Goal: Task Accomplishment & Management: Use online tool/utility

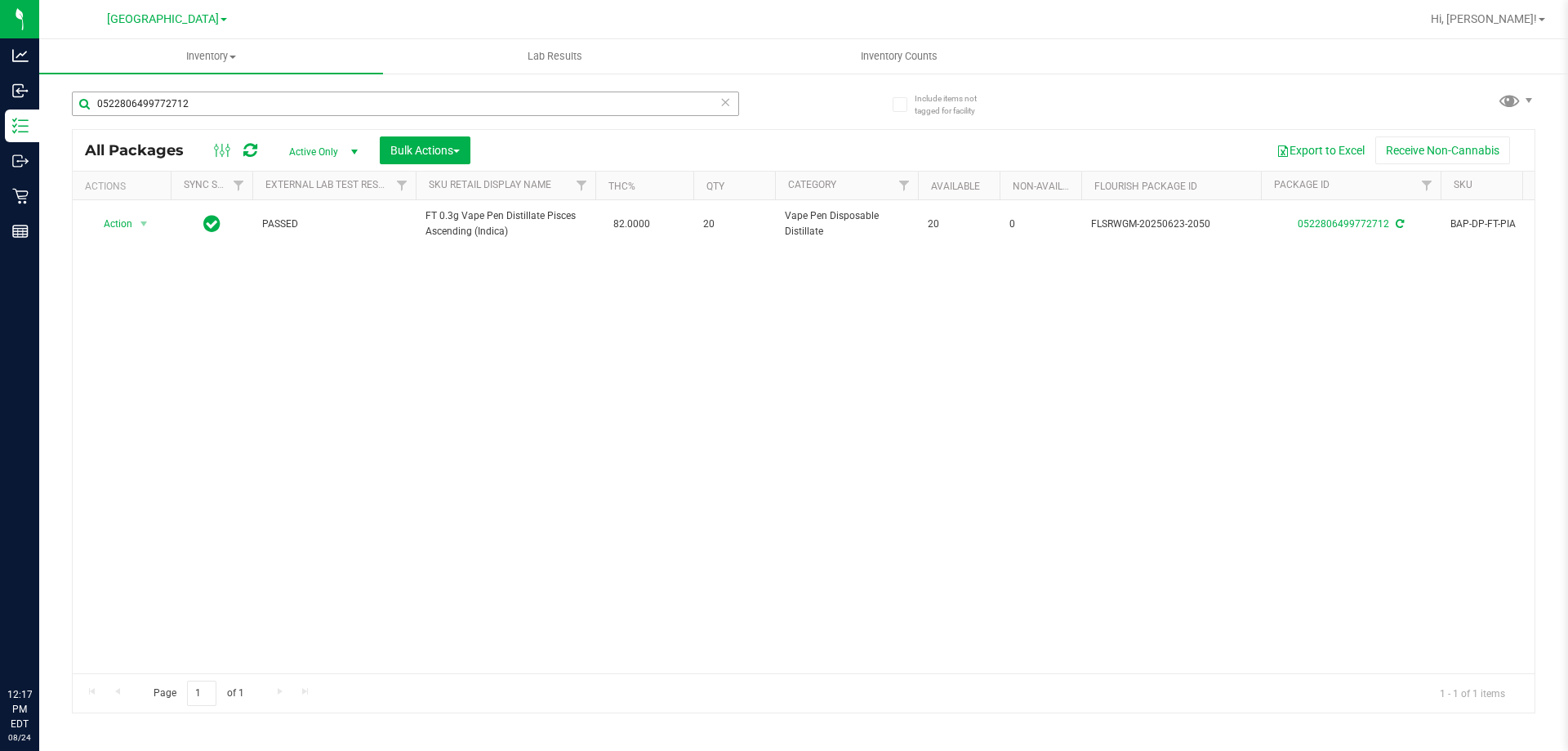
click at [242, 105] on input "0522806499772712" at bounding box center [405, 103] width 667 height 24
type input "0"
type input "7481950059799940"
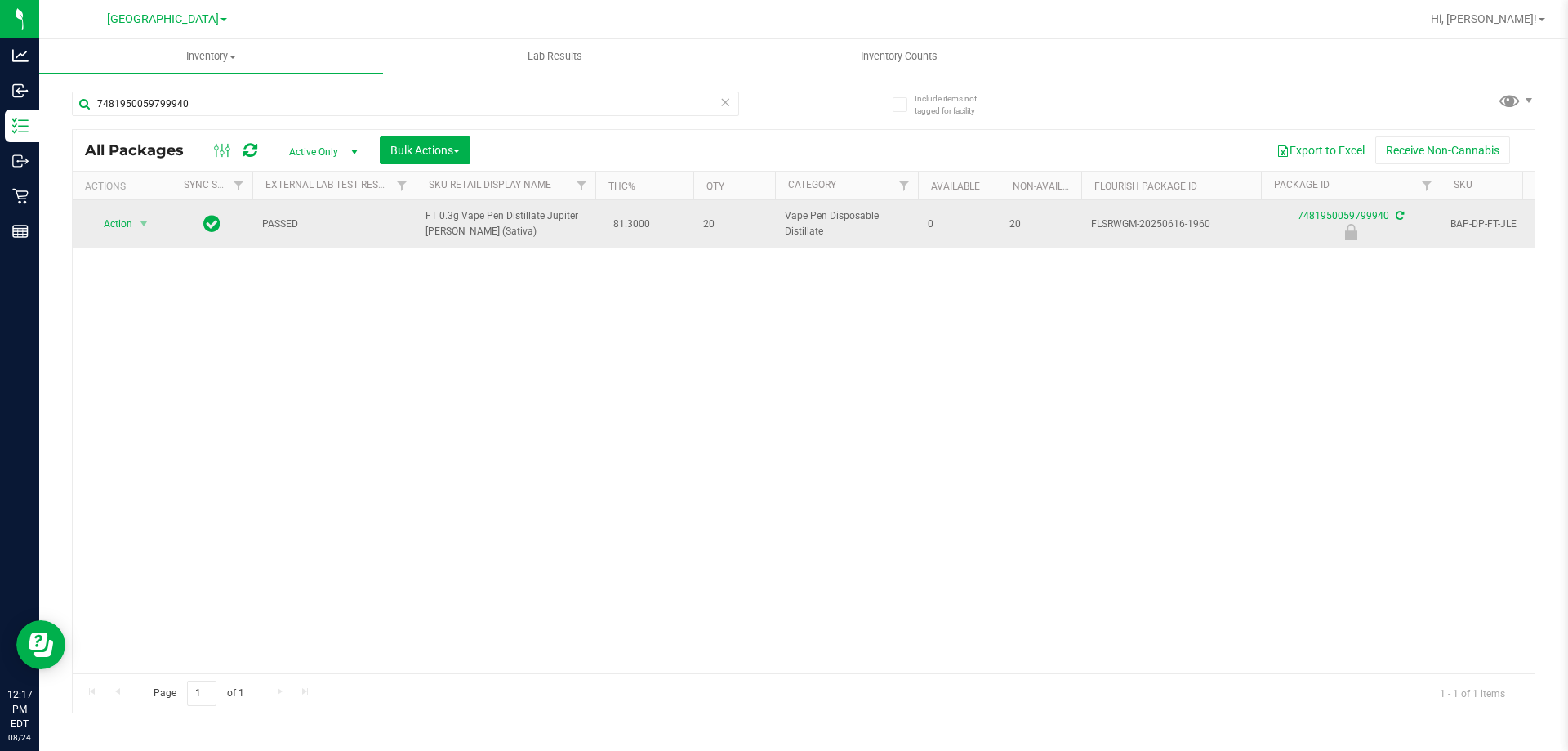
click at [122, 232] on span "Action" at bounding box center [111, 224] width 44 height 23
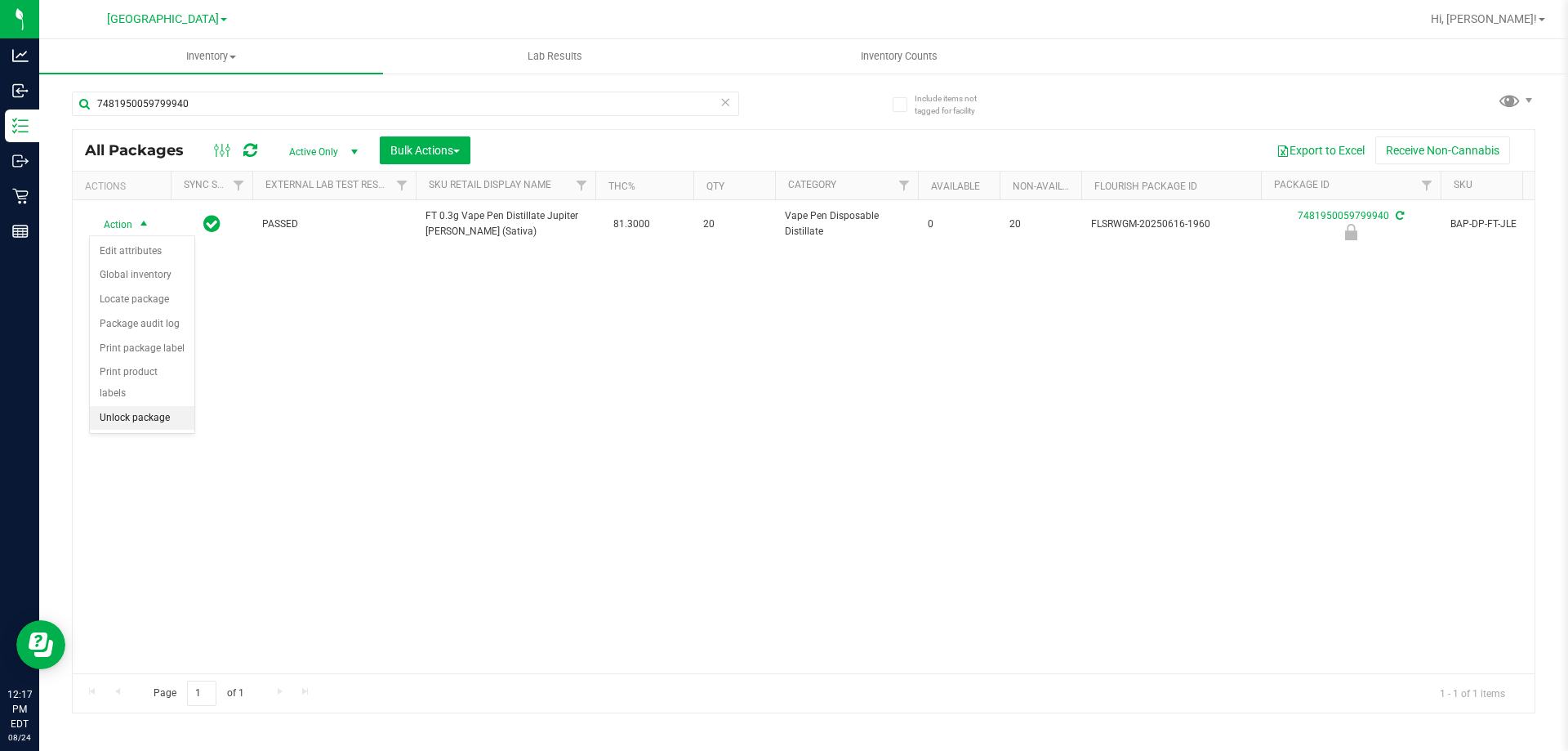
click at [121, 406] on li "Unlock package" at bounding box center [141, 418] width 105 height 24
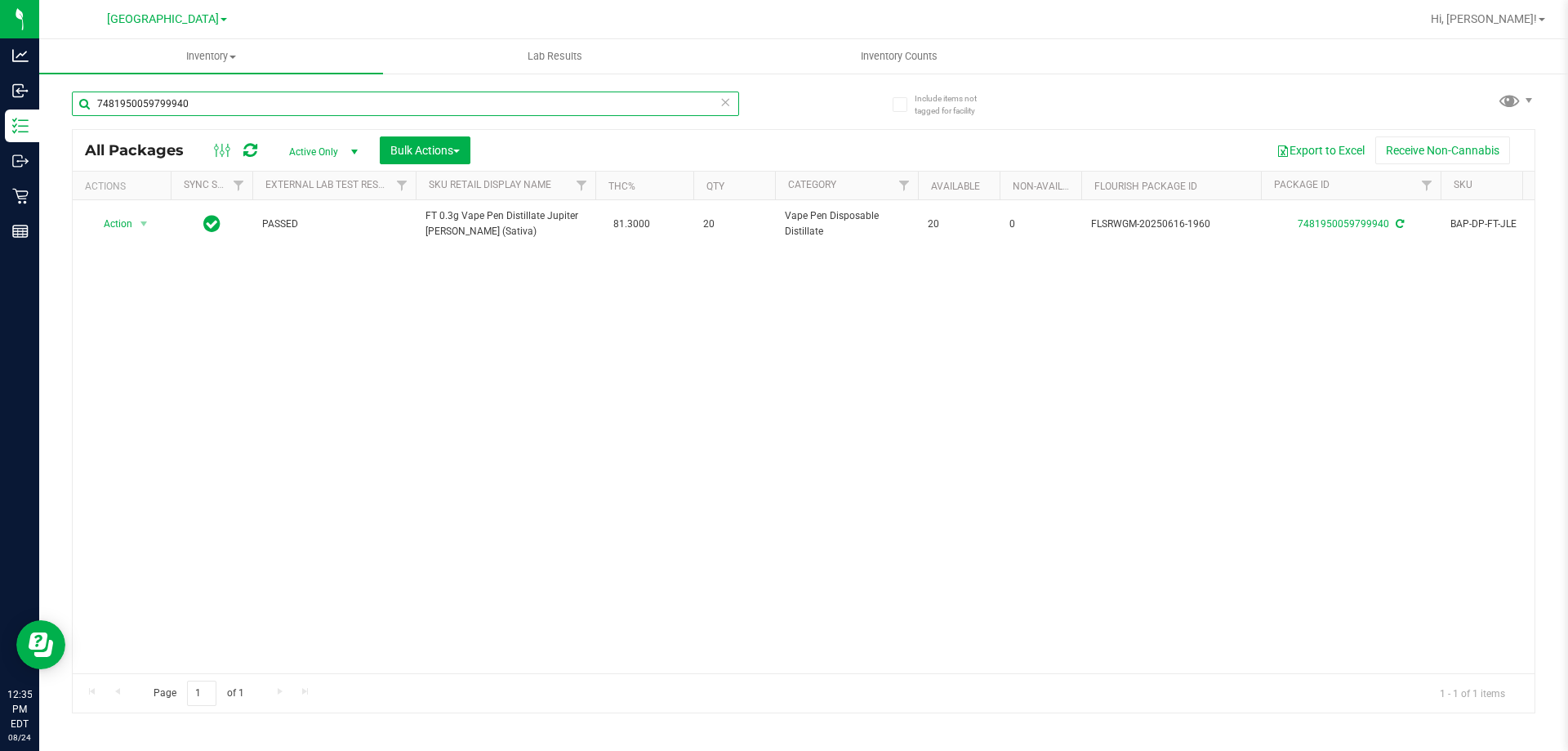
click at [189, 116] on input "7481950059799940" at bounding box center [405, 103] width 667 height 24
type input "9728178372309294"
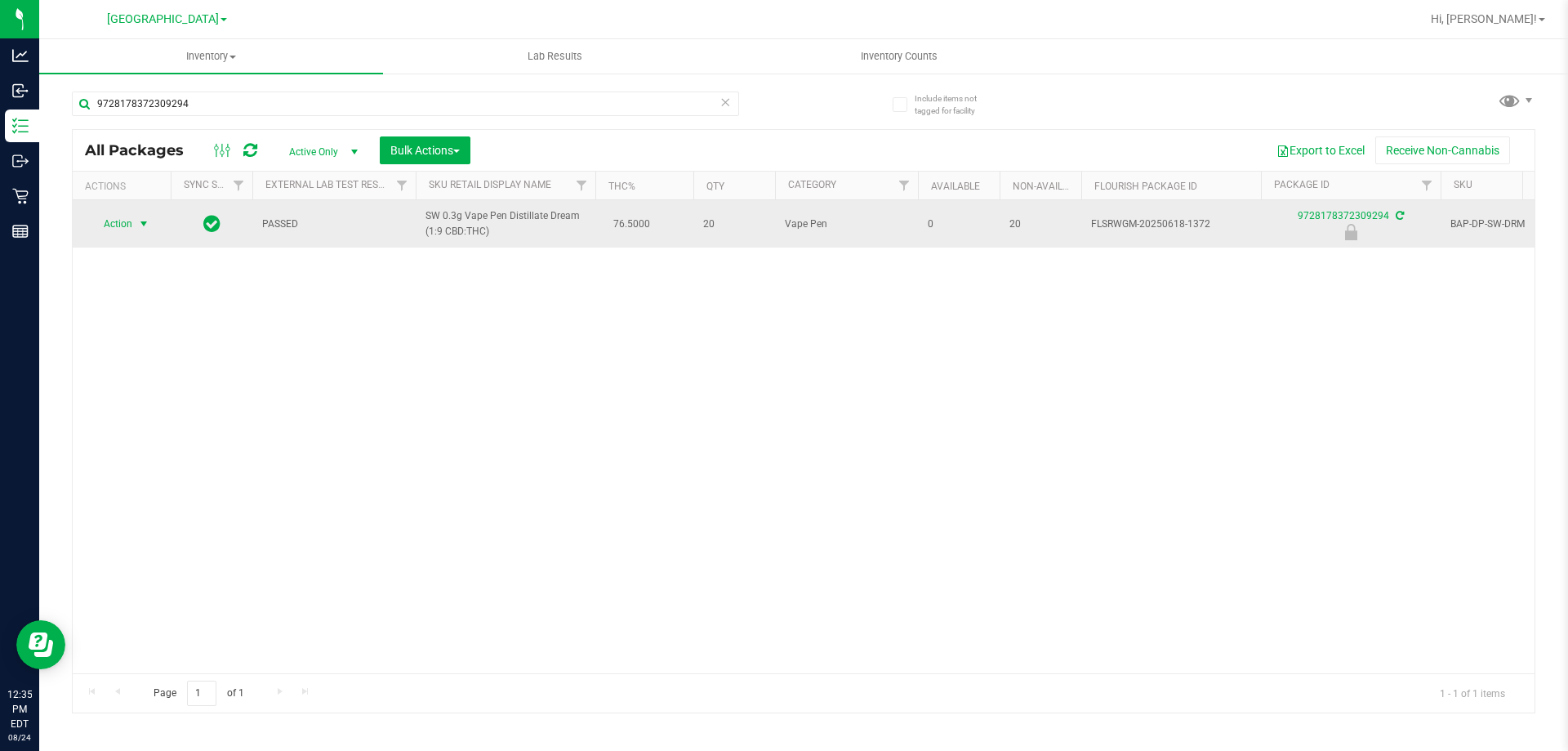
click at [148, 224] on span "select" at bounding box center [144, 224] width 13 height 13
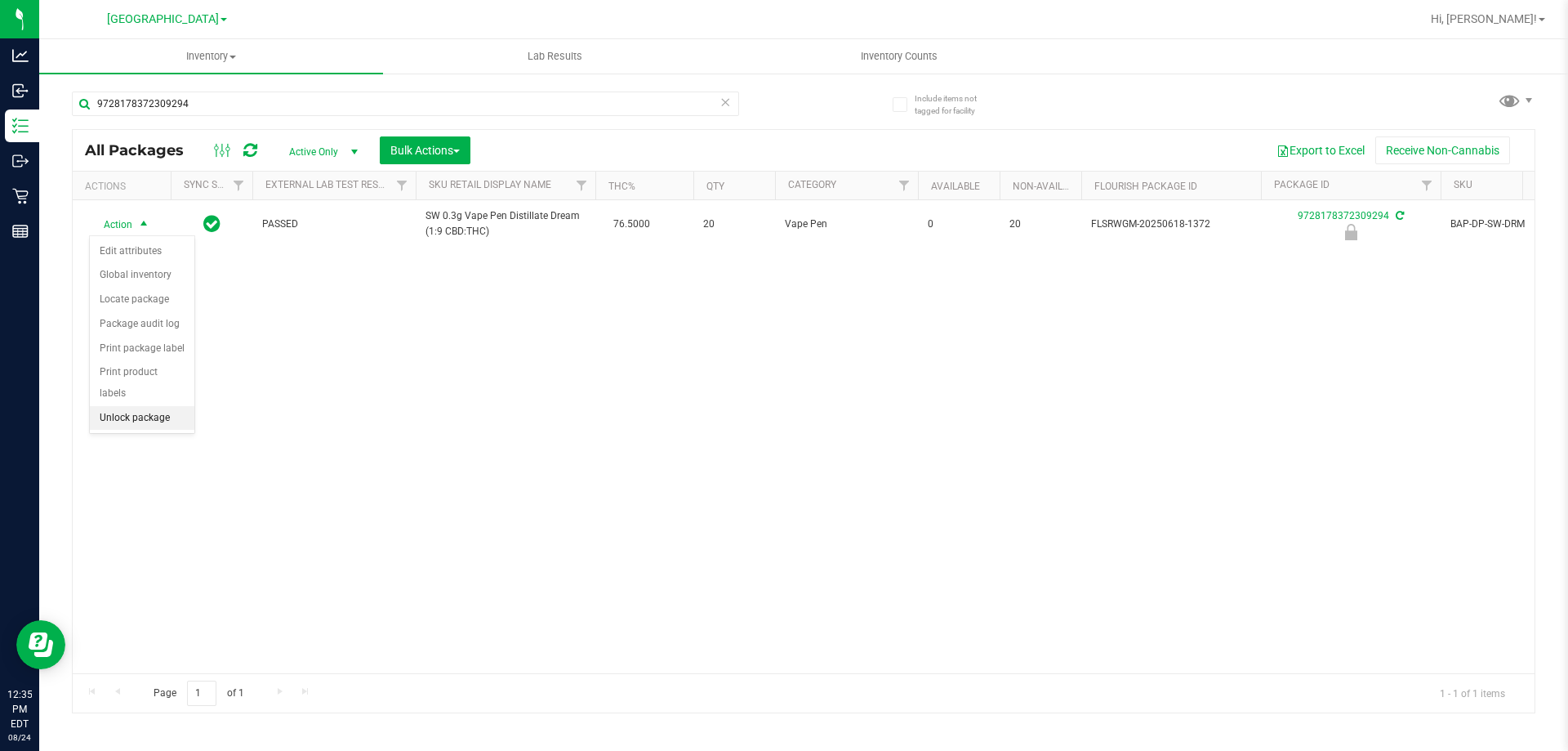
click at [118, 406] on li "Unlock package" at bounding box center [141, 418] width 105 height 24
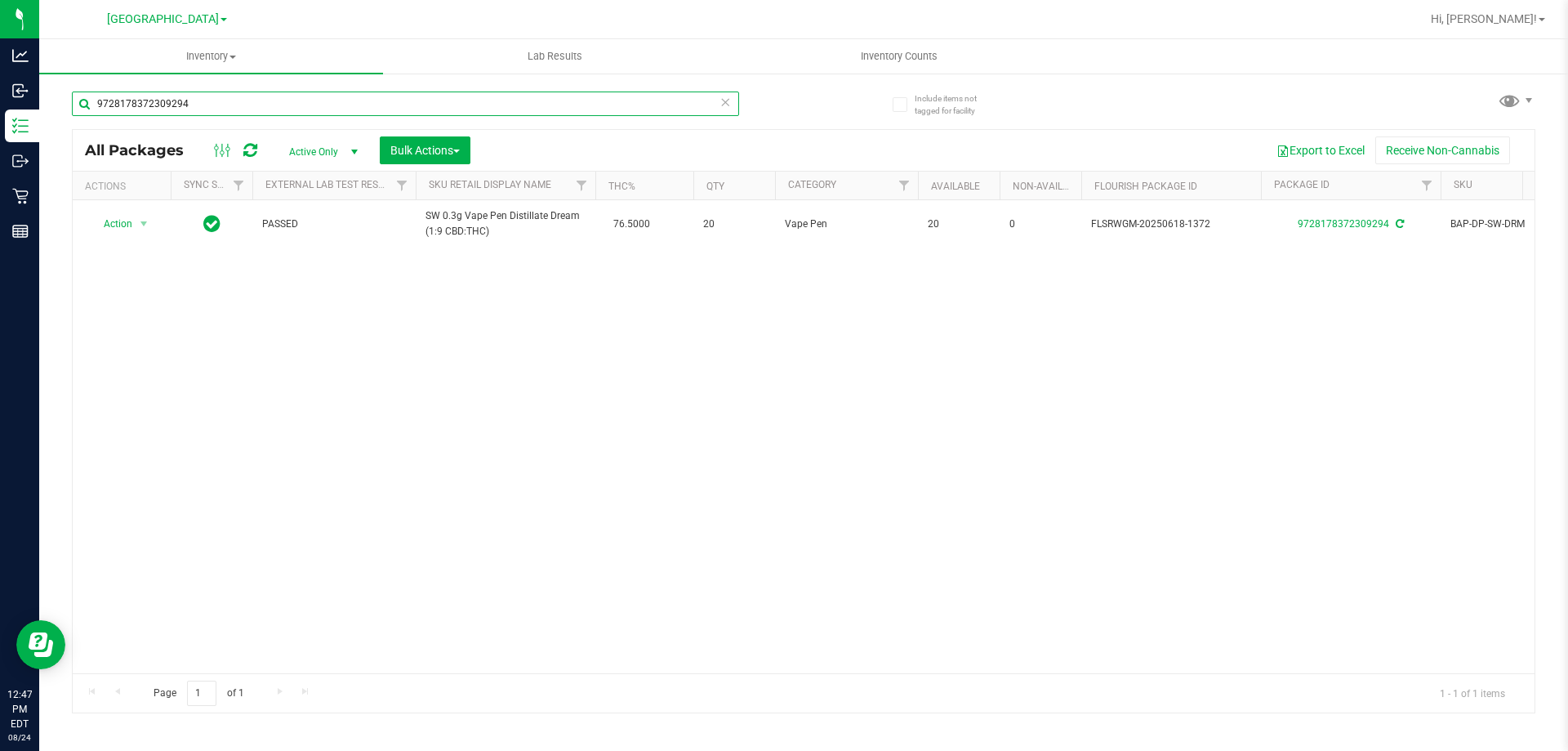
click at [300, 92] on input "9728178372309294" at bounding box center [405, 103] width 667 height 24
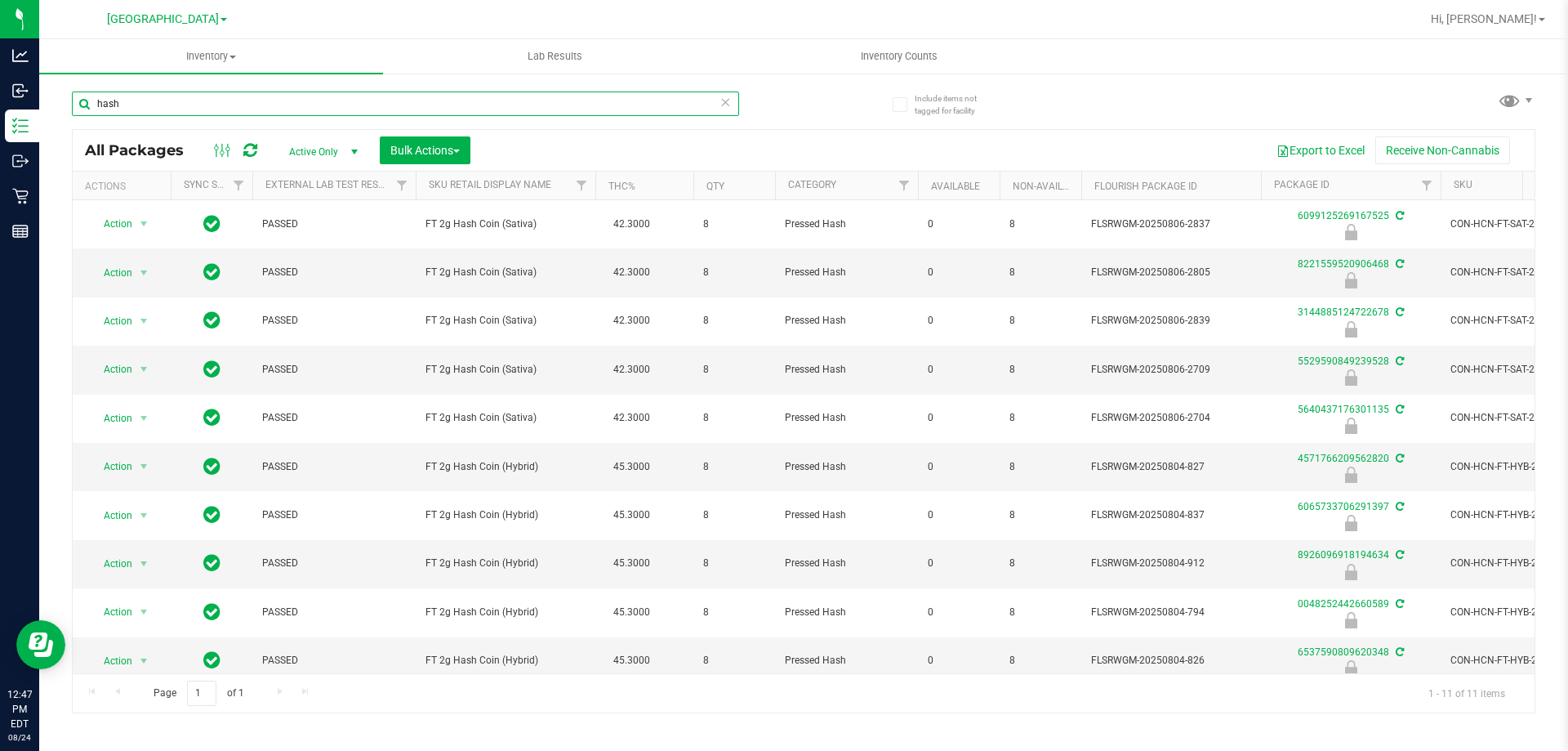
scroll to position [72, 0]
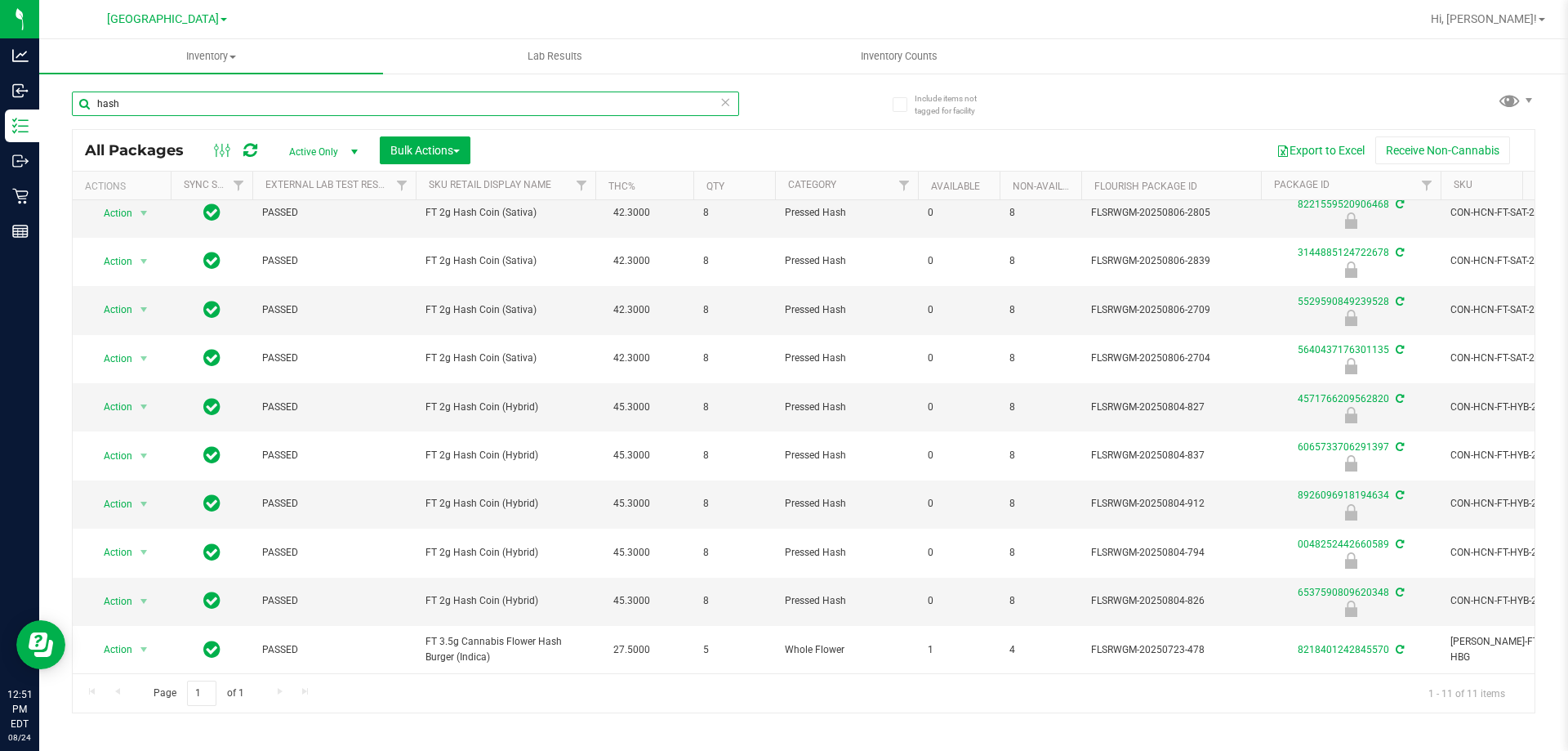
click at [414, 99] on input "hash" at bounding box center [405, 103] width 667 height 24
type input "0657449700025160"
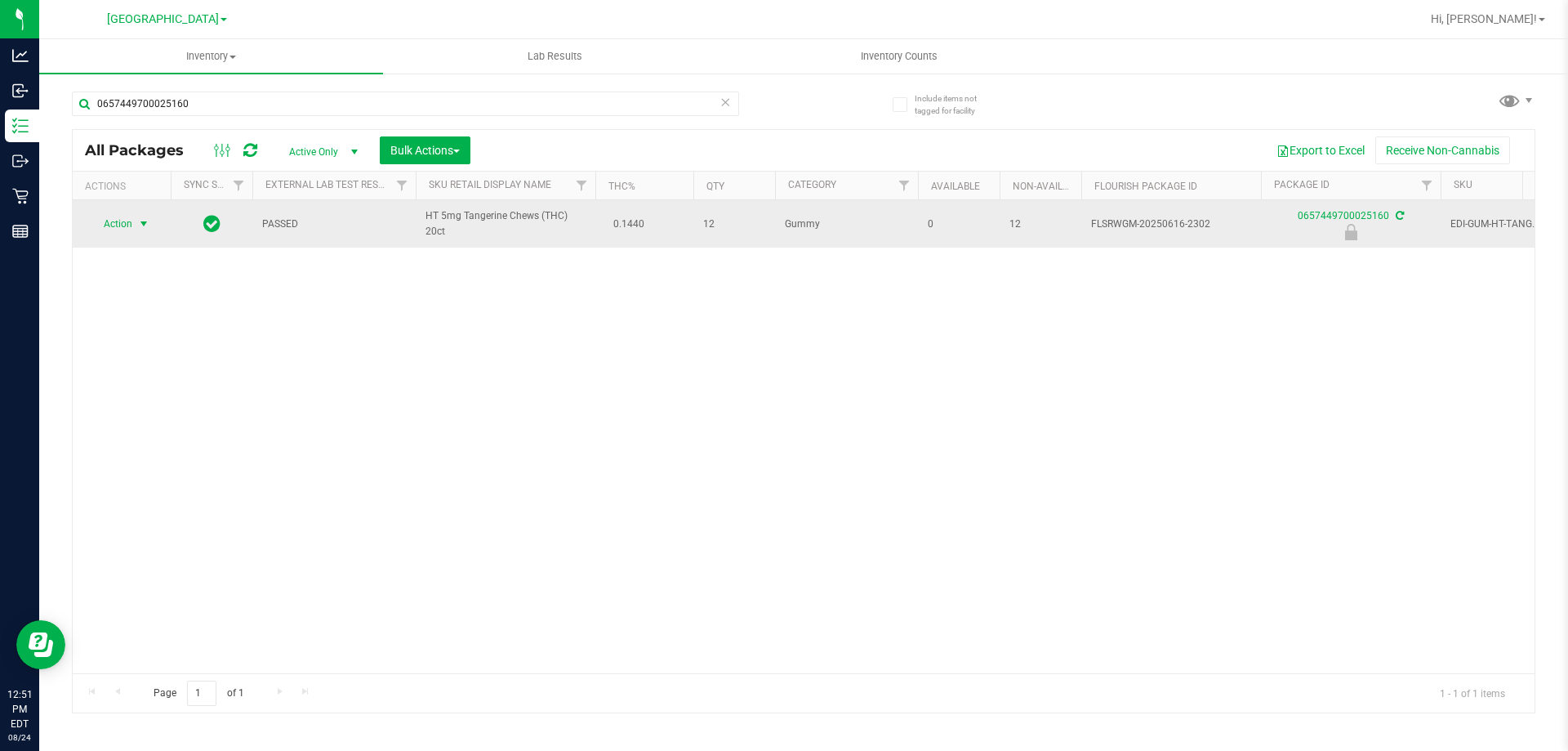
click at [140, 225] on span "select" at bounding box center [144, 224] width 13 height 13
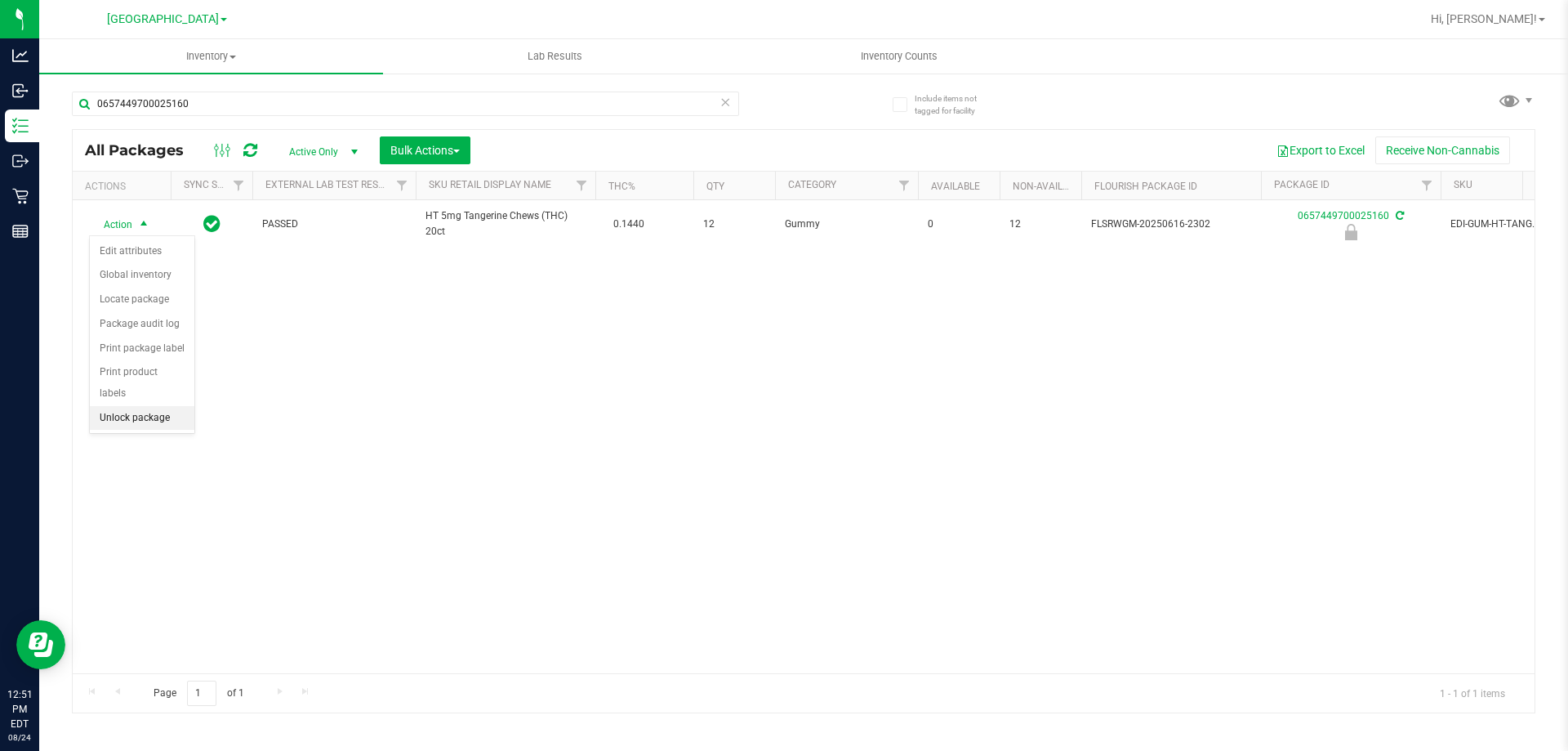
click at [121, 406] on li "Unlock package" at bounding box center [141, 418] width 105 height 24
